Goal: Task Accomplishment & Management: Complete application form

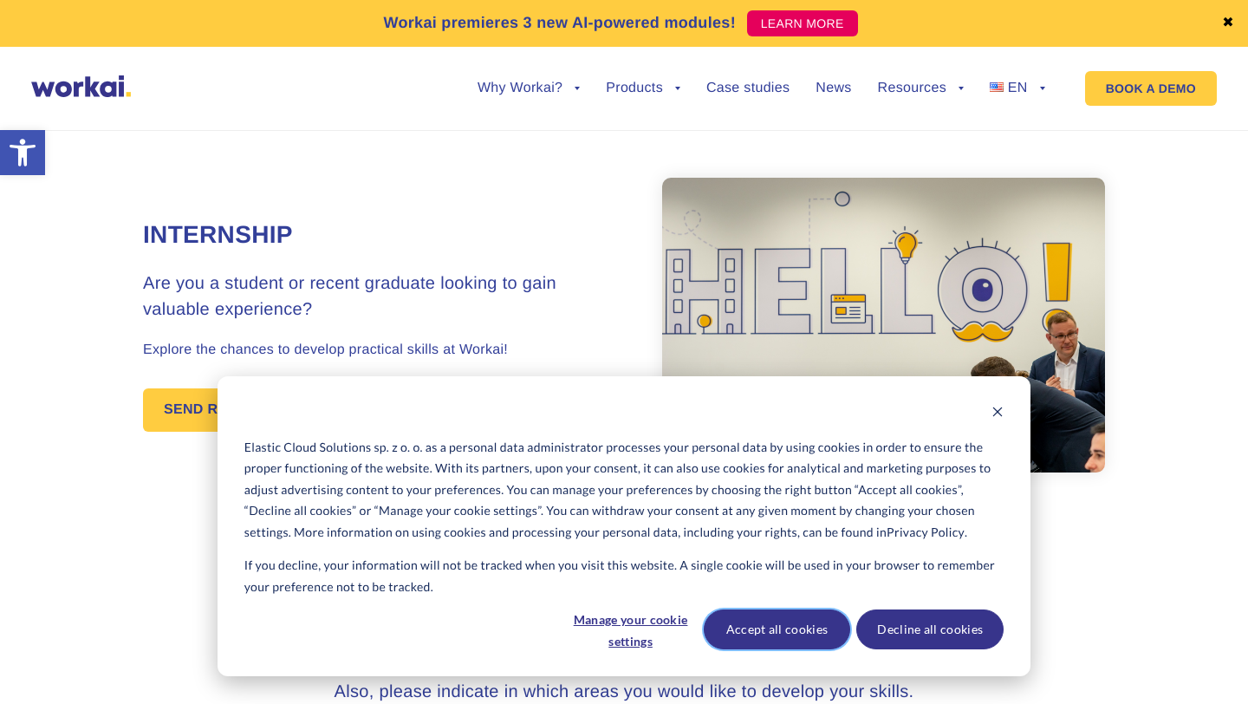
click at [808, 623] on button "Accept all cookies" at bounding box center [777, 630] width 147 height 40
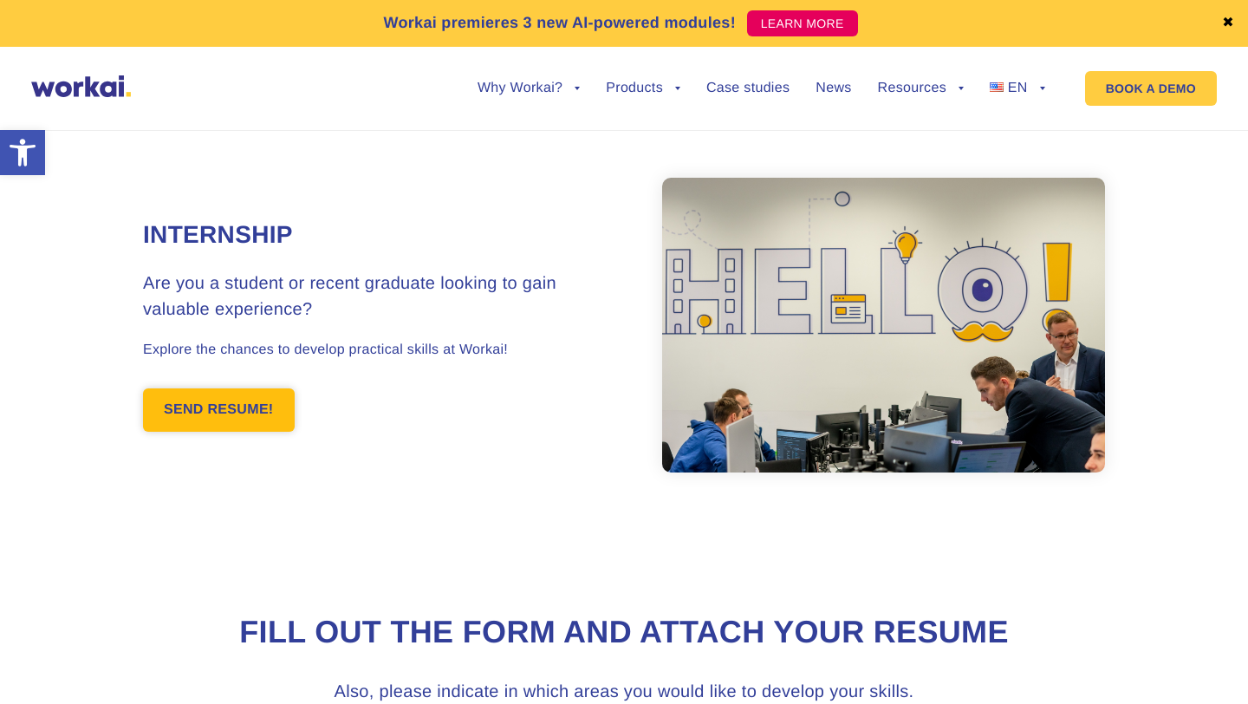
click at [219, 419] on link "SEND RESUME!" at bounding box center [219, 409] width 152 height 43
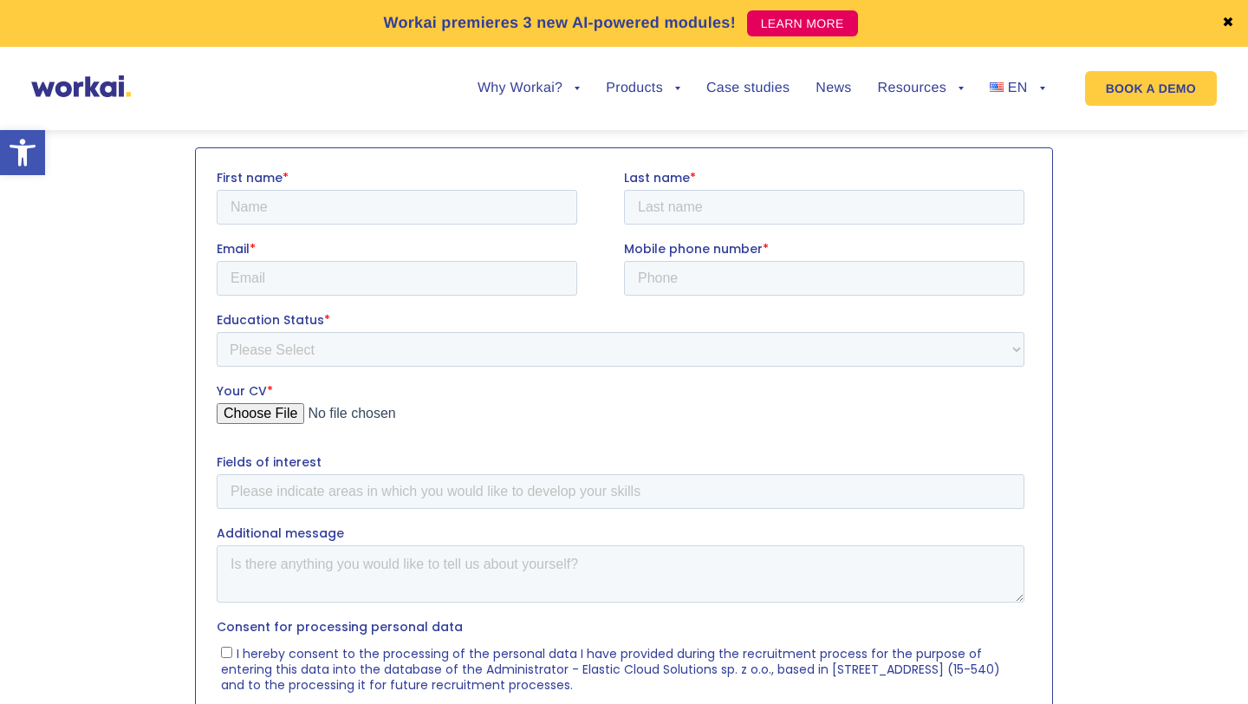
scroll to position [611, 0]
click at [327, 208] on input "First name *" at bounding box center [397, 204] width 361 height 35
click at [278, 413] on div "Your CV *" at bounding box center [624, 407] width 815 height 55
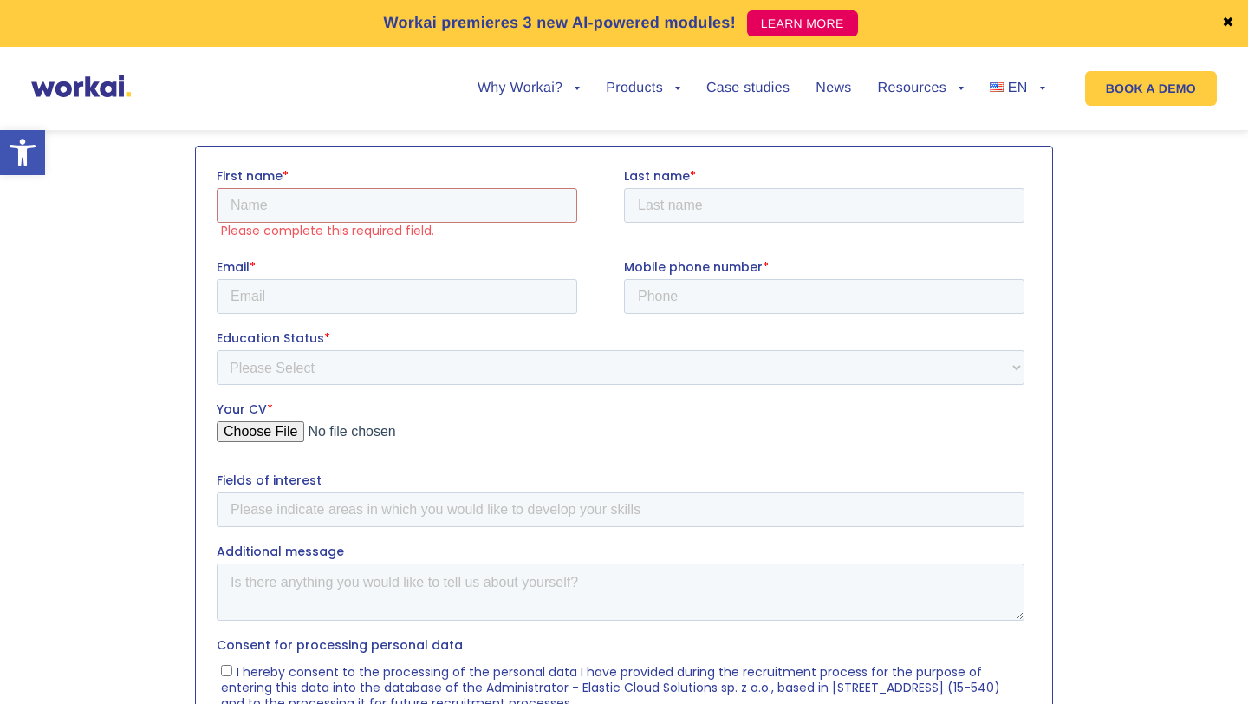
click at [268, 430] on input "Your CV *" at bounding box center [621, 438] width 808 height 35
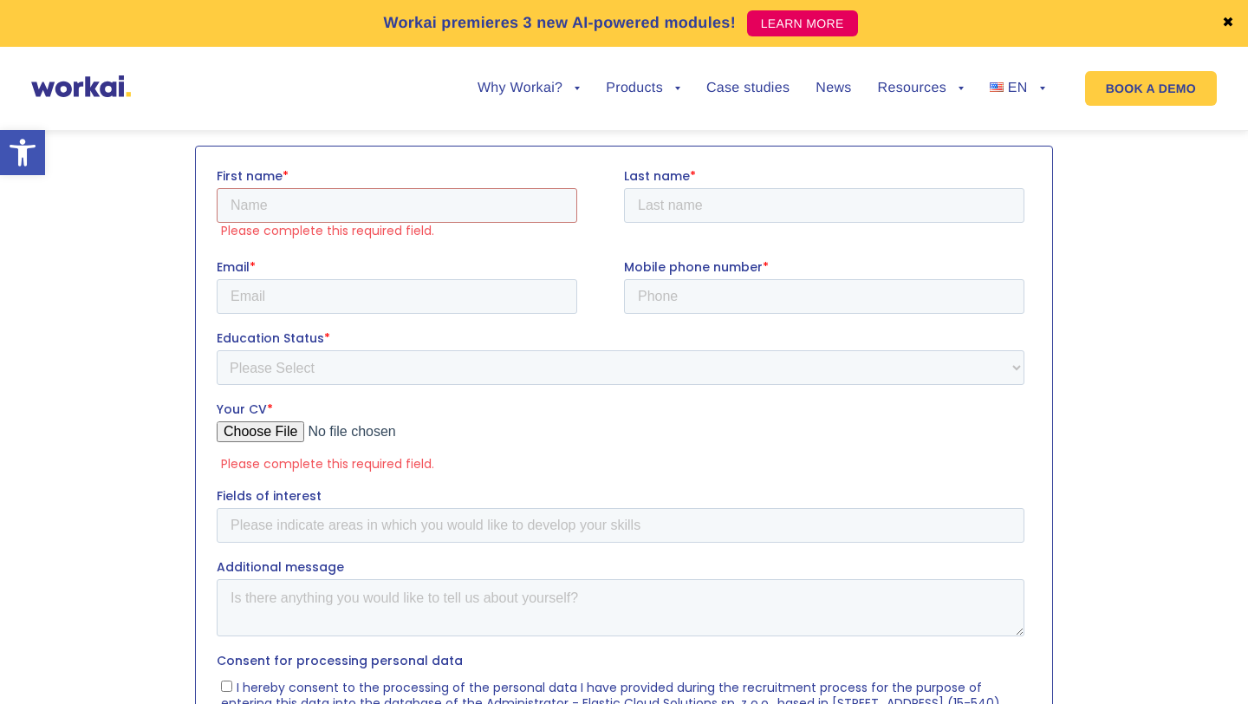
type input "C:\fakepath\RESUME mk1.pdf"
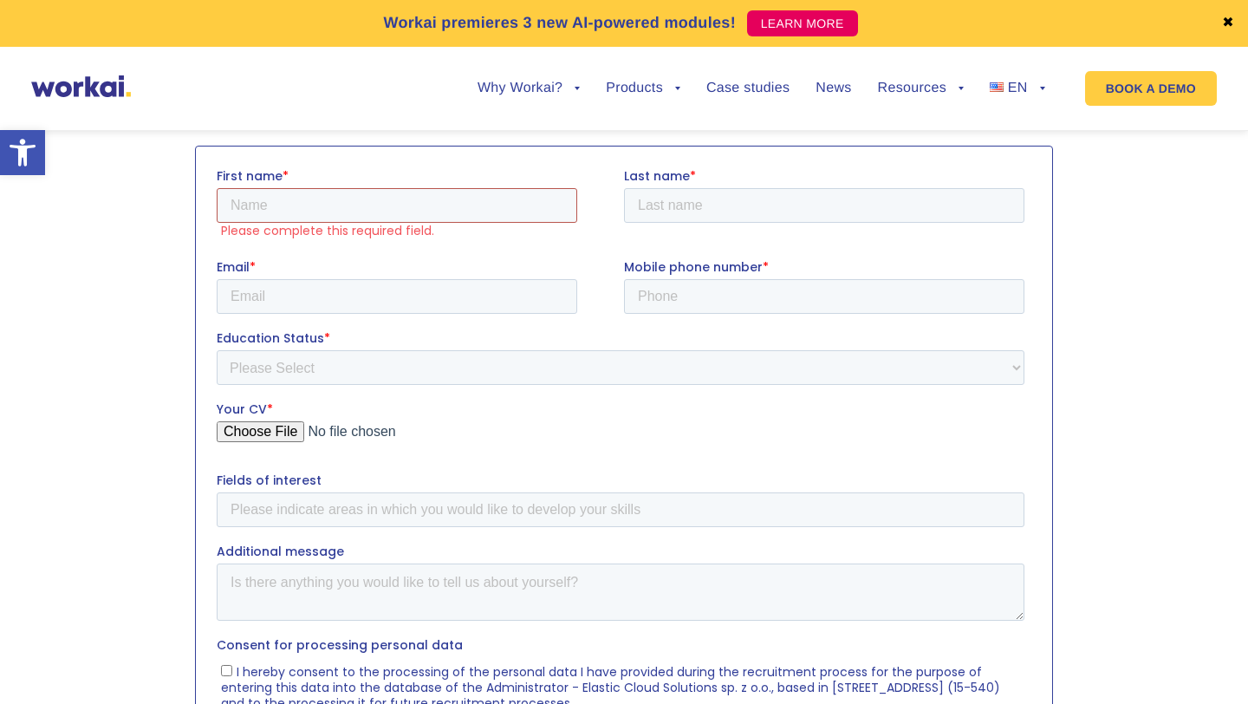
click at [294, 201] on input "First name *" at bounding box center [397, 204] width 361 height 35
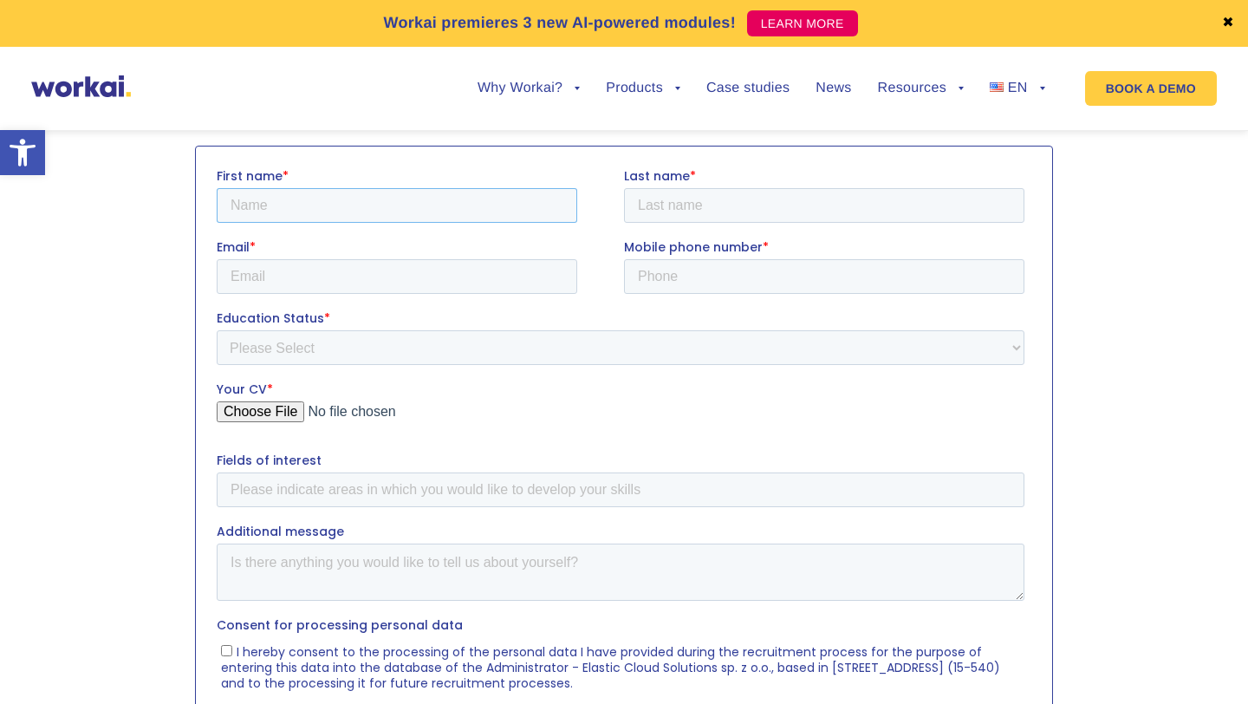
type input "[PERSON_NAME]"
click at [680, 212] on input "Last name *" at bounding box center [824, 204] width 401 height 35
type input "[PERSON_NAME]"
click at [494, 271] on input "Email *" at bounding box center [397, 275] width 361 height 35
type input "[EMAIL_ADDRESS][DOMAIN_NAME]"
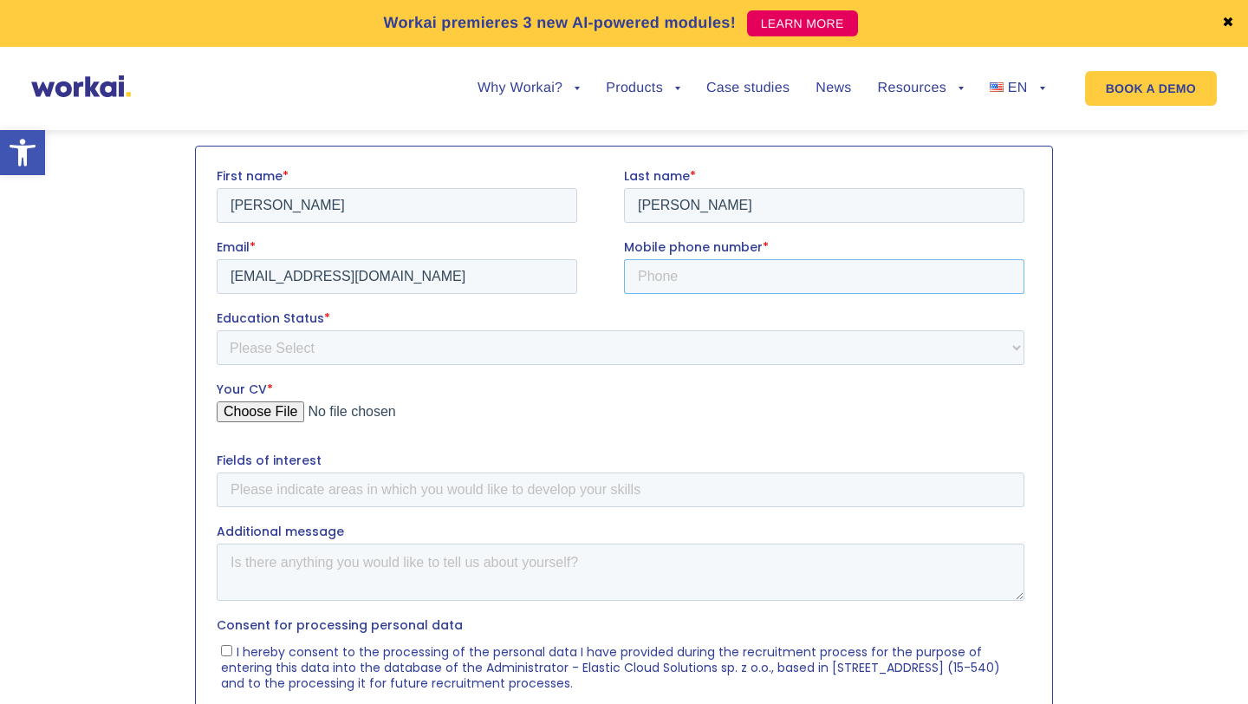
click at [646, 267] on input "Mobile phone number *" at bounding box center [824, 275] width 401 height 35
type input "[PHONE_NUMBER]"
click at [507, 346] on select "Please Select Student Graduate" at bounding box center [621, 346] width 808 height 35
select select "Student"
click at [217, 329] on select "Please Select Student Graduate" at bounding box center [621, 346] width 808 height 35
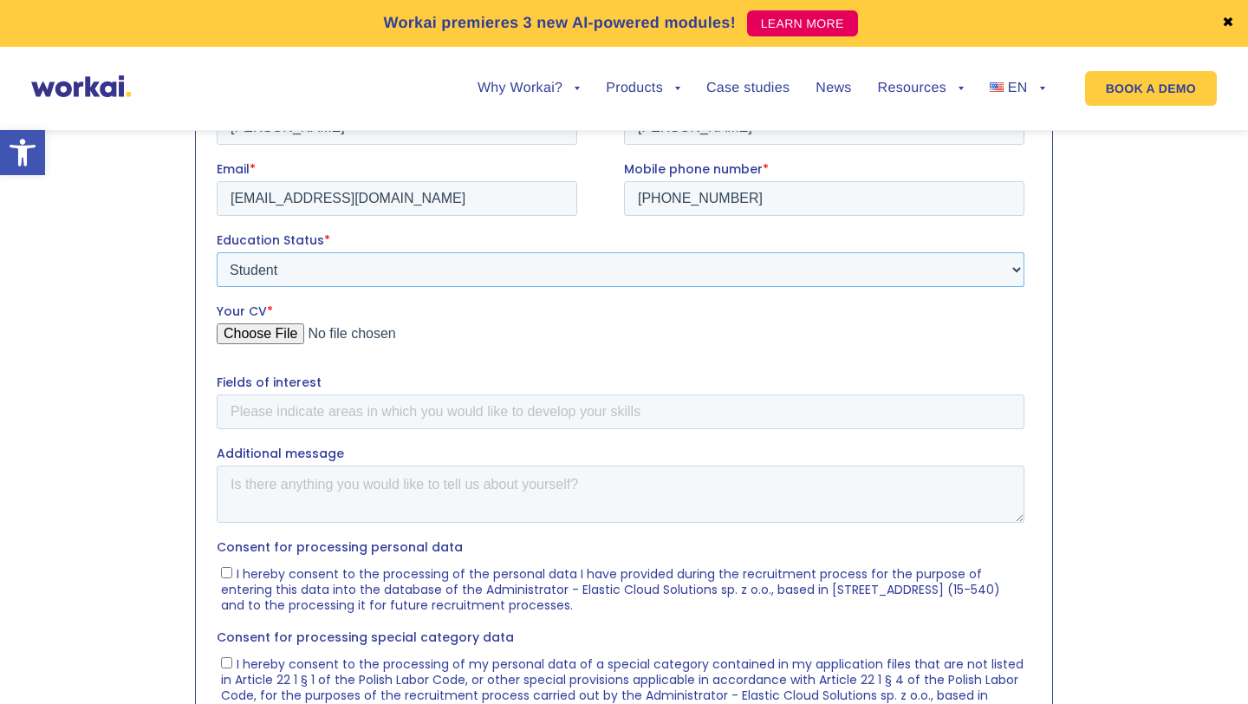
scroll to position [720, 0]
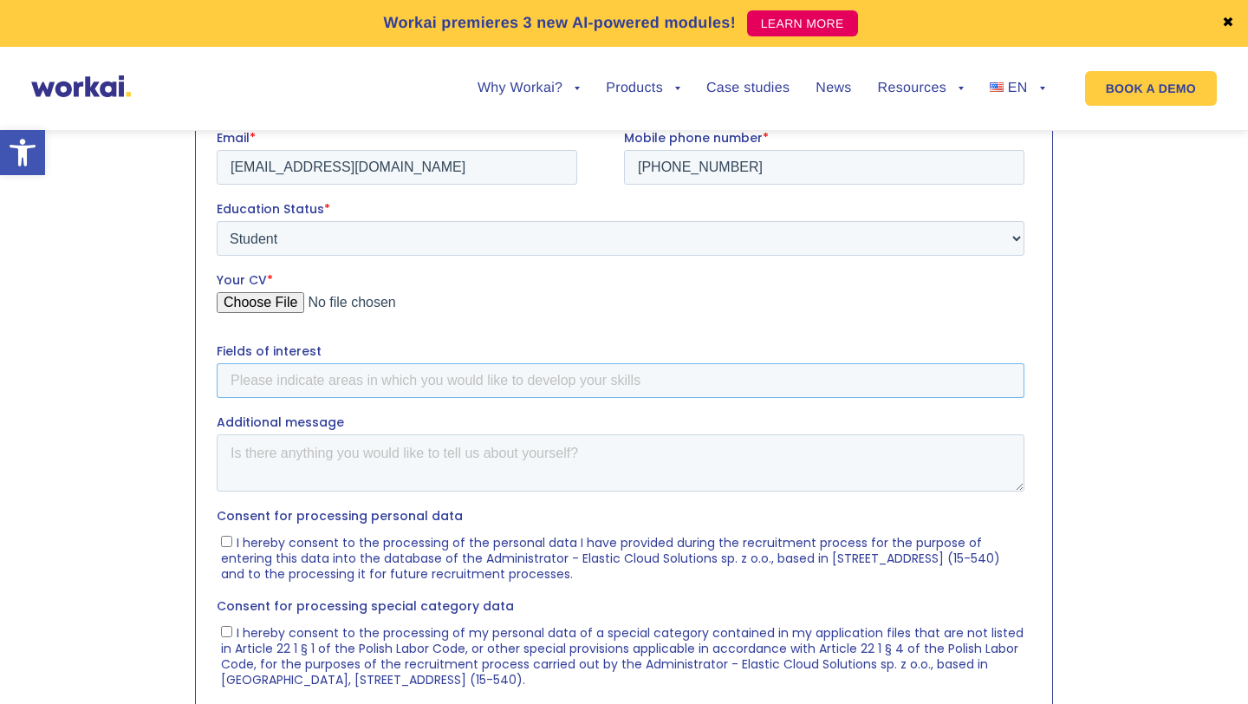
click at [331, 390] on input "Fields of interest" at bounding box center [621, 379] width 808 height 35
type input "Data Science , Software Development , IT support , positions related to IT"
click at [221, 544] on input "I hereby consent to the processing of the personal data I have provided during …" at bounding box center [226, 540] width 11 height 11
checkbox input "true"
click at [226, 632] on input "I hereby consent to the processing of my personal data of a special category co…" at bounding box center [226, 630] width 11 height 11
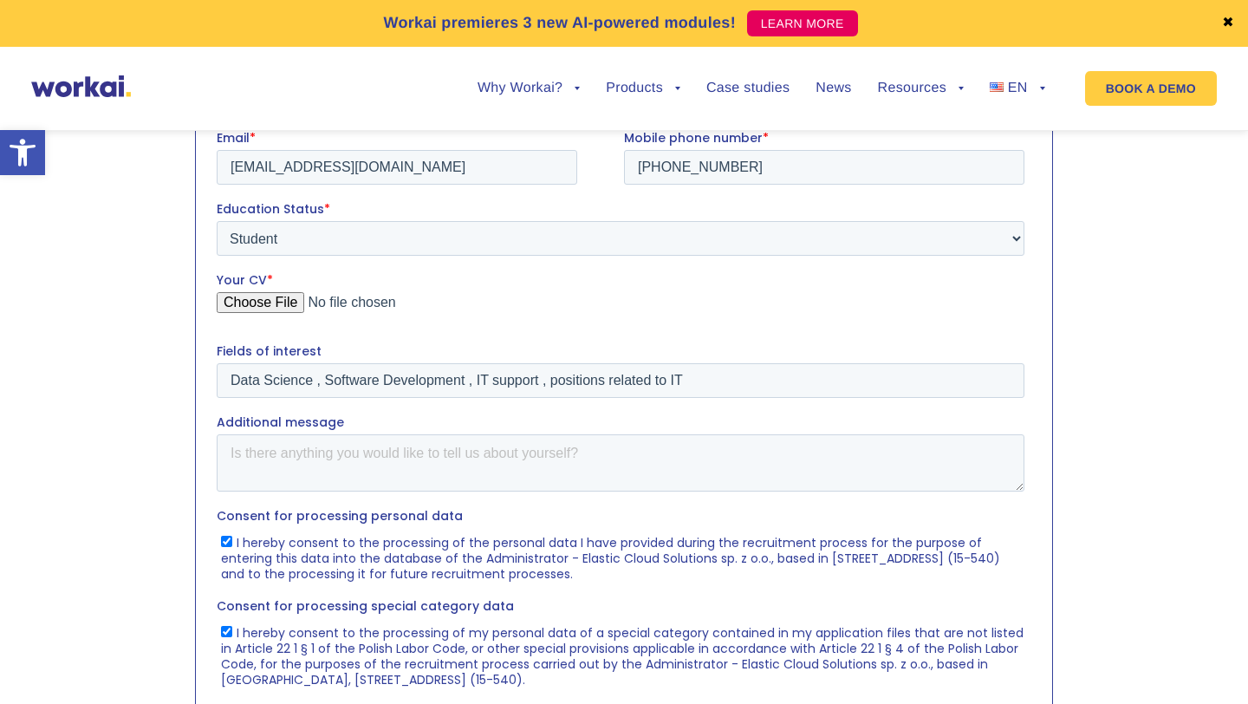
checkbox input "true"
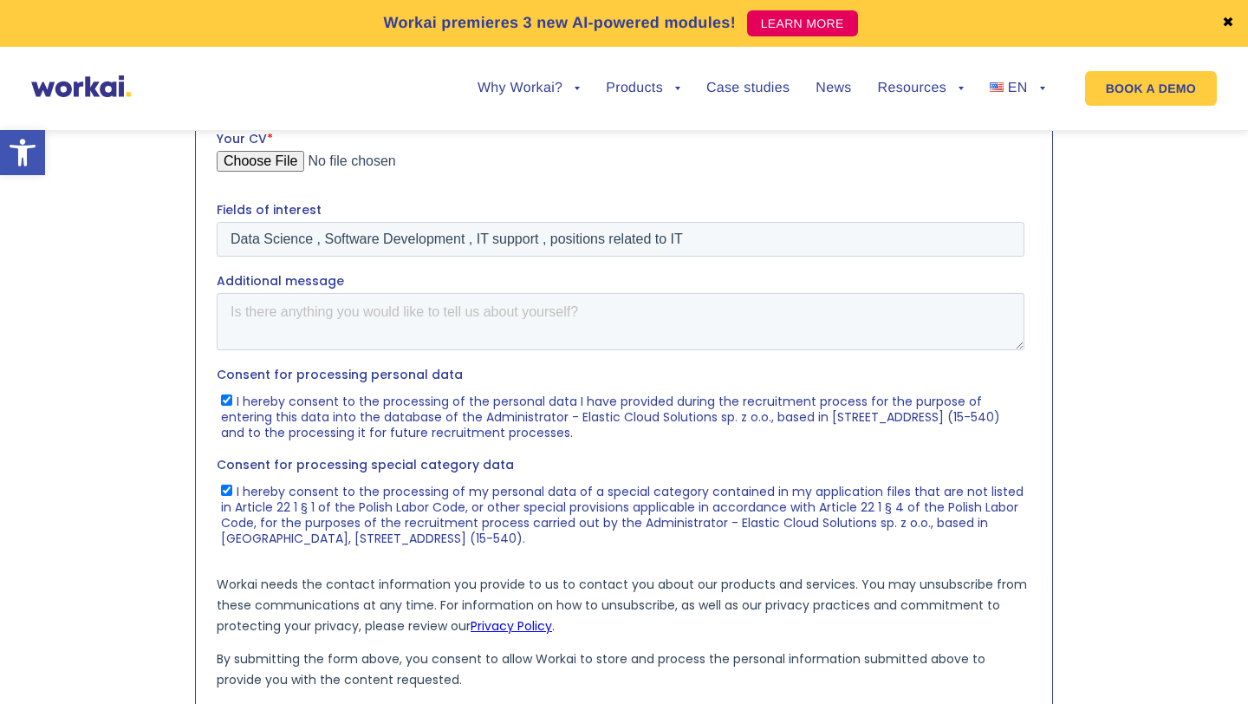
scroll to position [851, 0]
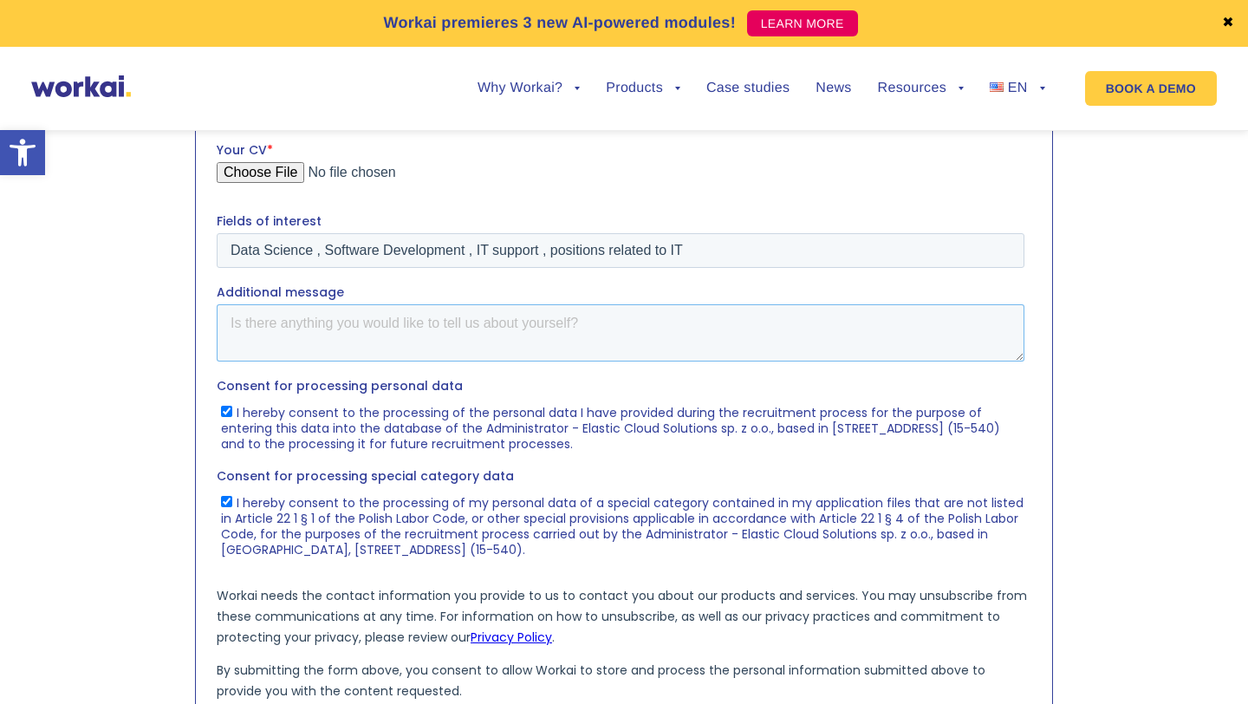
drag, startPoint x: 230, startPoint y: 325, endPoint x: 595, endPoint y: 331, distance: 365.1
click at [595, 331] on textarea "Additional message" at bounding box center [621, 332] width 808 height 57
drag, startPoint x: 225, startPoint y: 322, endPoint x: 538, endPoint y: 326, distance: 313.0
click at [544, 326] on textarea "Additional message" at bounding box center [621, 332] width 808 height 57
drag, startPoint x: 230, startPoint y: 323, endPoint x: 534, endPoint y: 323, distance: 304.3
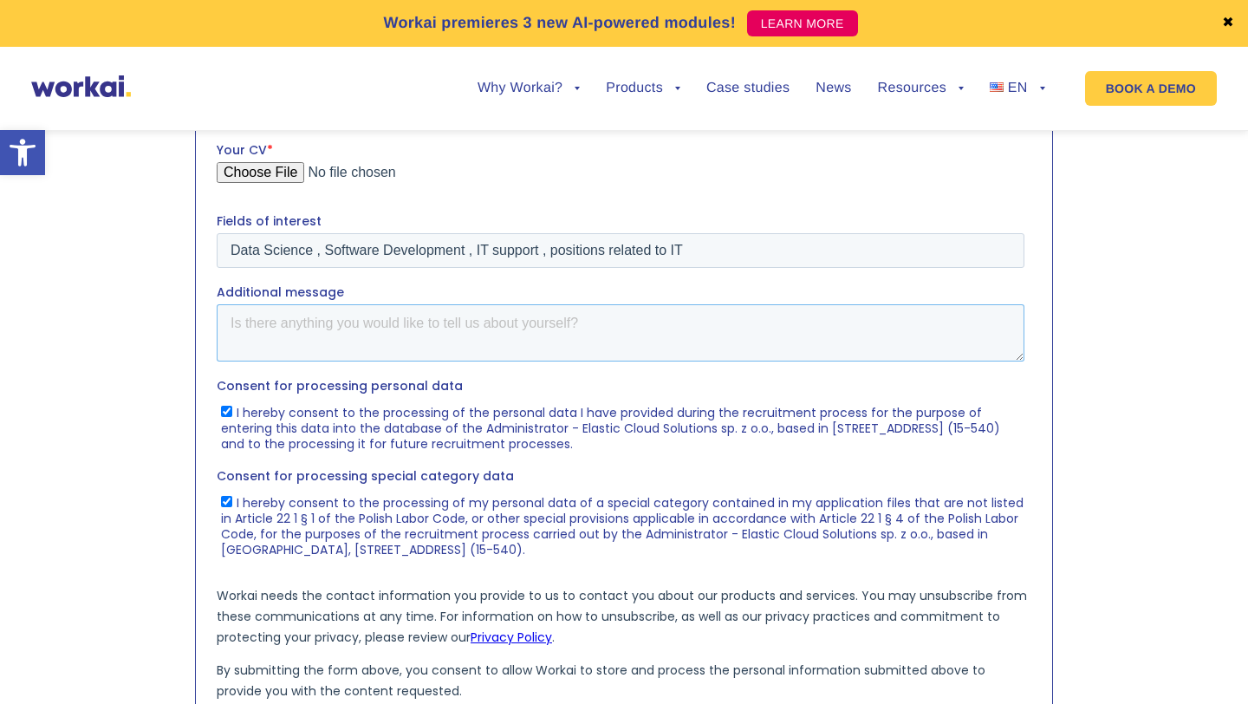
click at [544, 323] on textarea "Additional message" at bounding box center [621, 332] width 808 height 57
paste textarea "I am a Computer Science student at [GEOGRAPHIC_DATA] with hands-on experience i…"
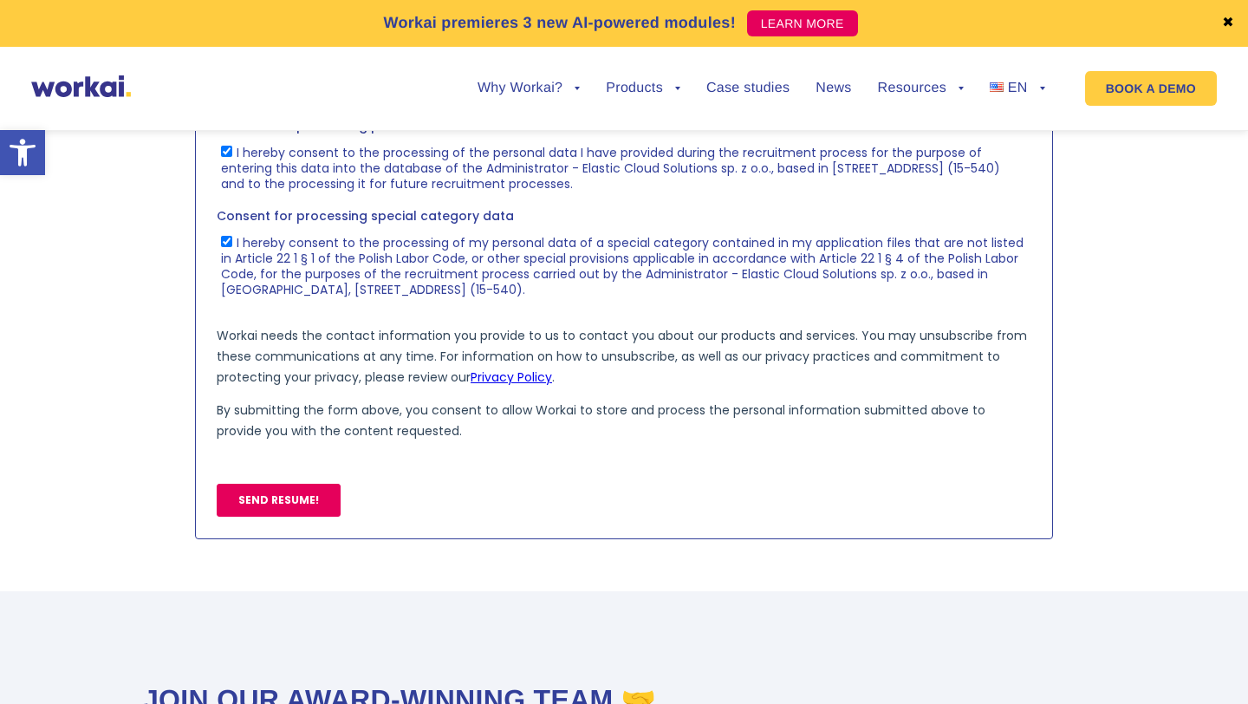
scroll to position [1118, 0]
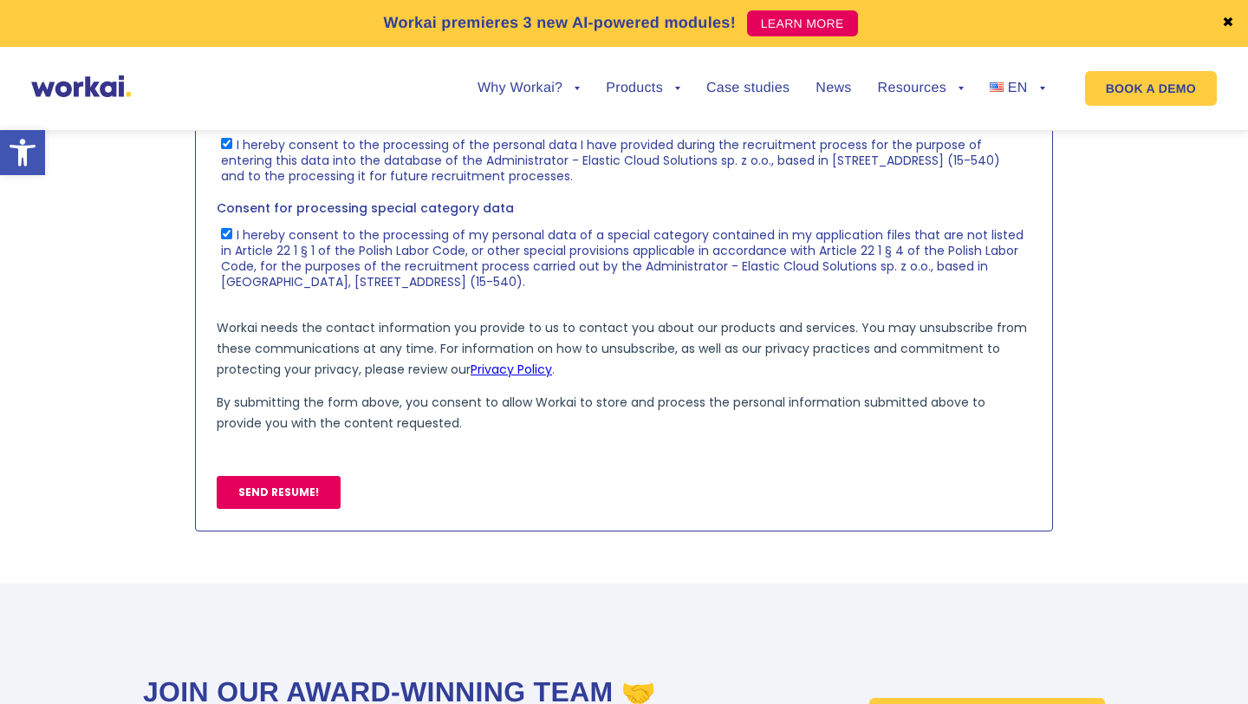
type textarea "I am a Computer Science student at [GEOGRAPHIC_DATA] with hands-on experience i…"
click at [316, 487] on input "SEND RESUME!" at bounding box center [279, 492] width 124 height 33
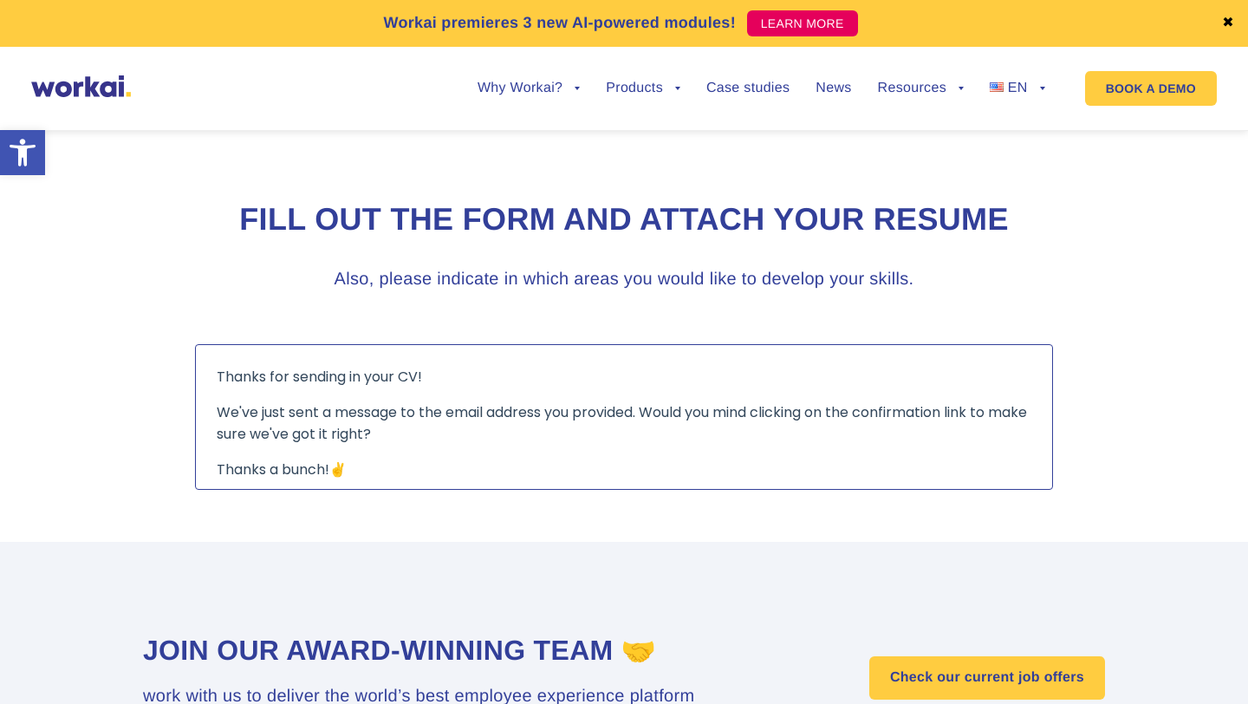
scroll to position [415, 0]
